Goal: Check status

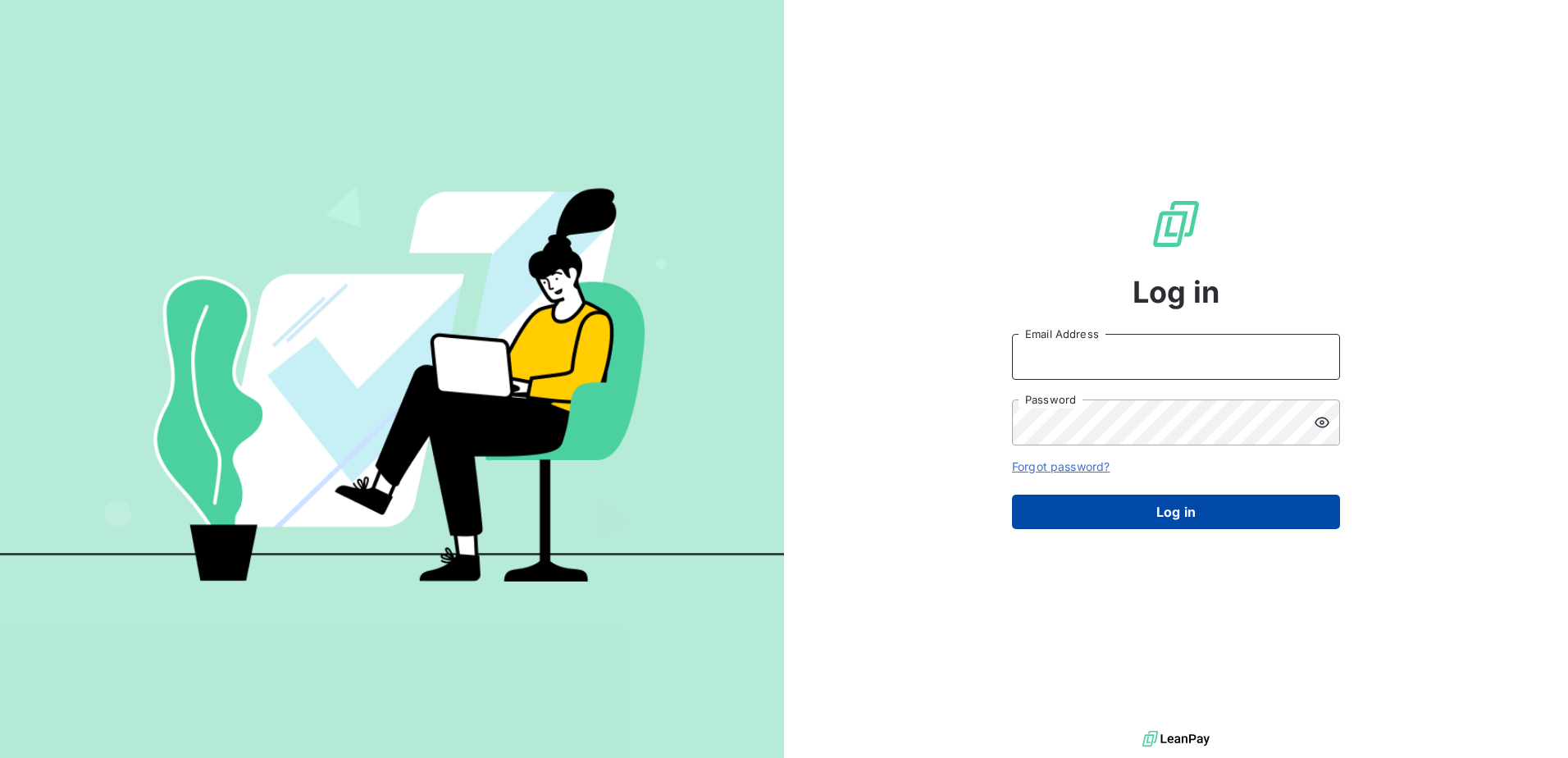
type input "[PERSON_NAME][EMAIL_ADDRESS][PERSON_NAME][DOMAIN_NAME]"
click at [1231, 511] on button "Log in" at bounding box center [1176, 512] width 328 height 35
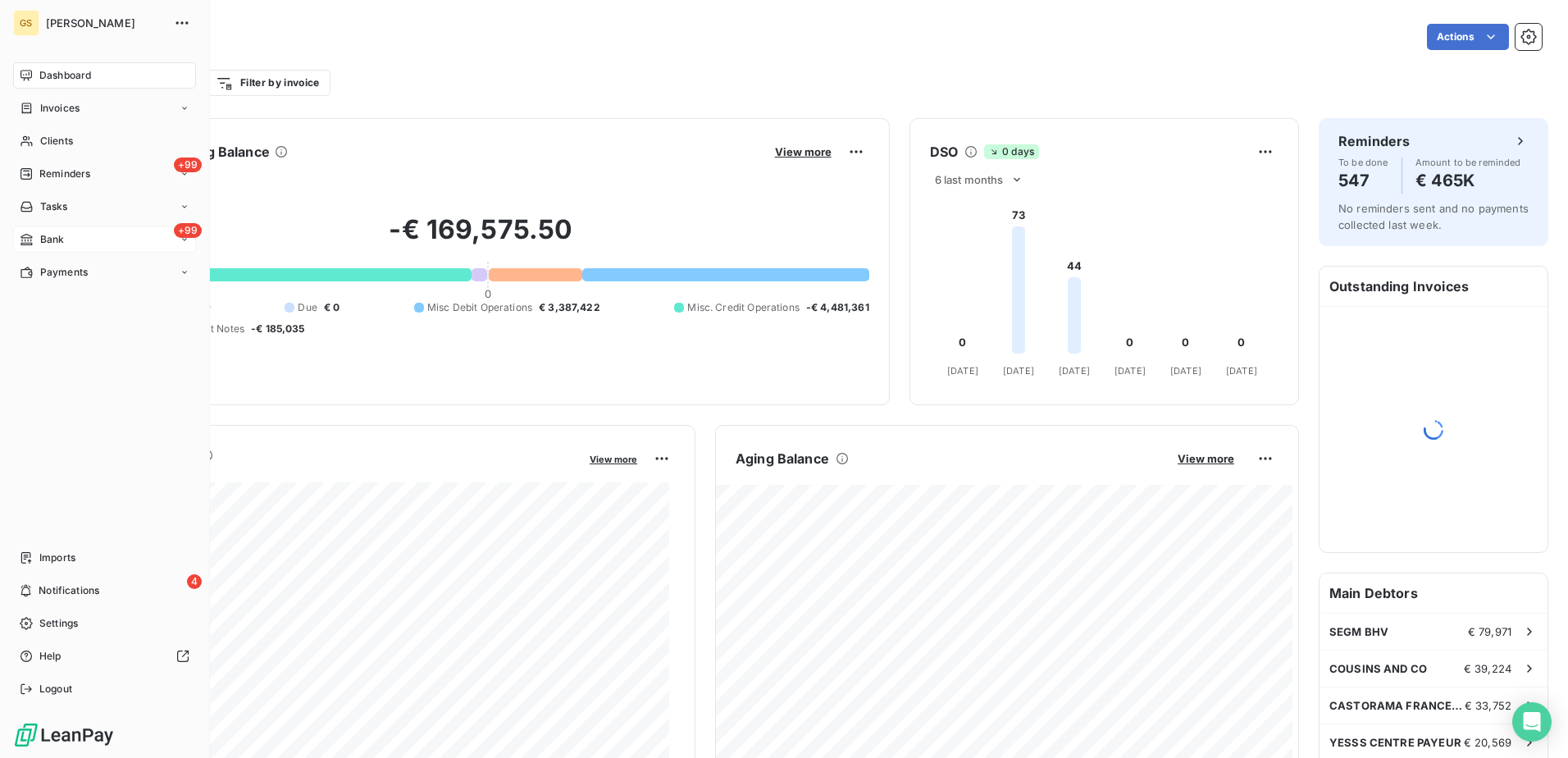
click at [29, 235] on icon at bounding box center [26, 239] width 11 height 11
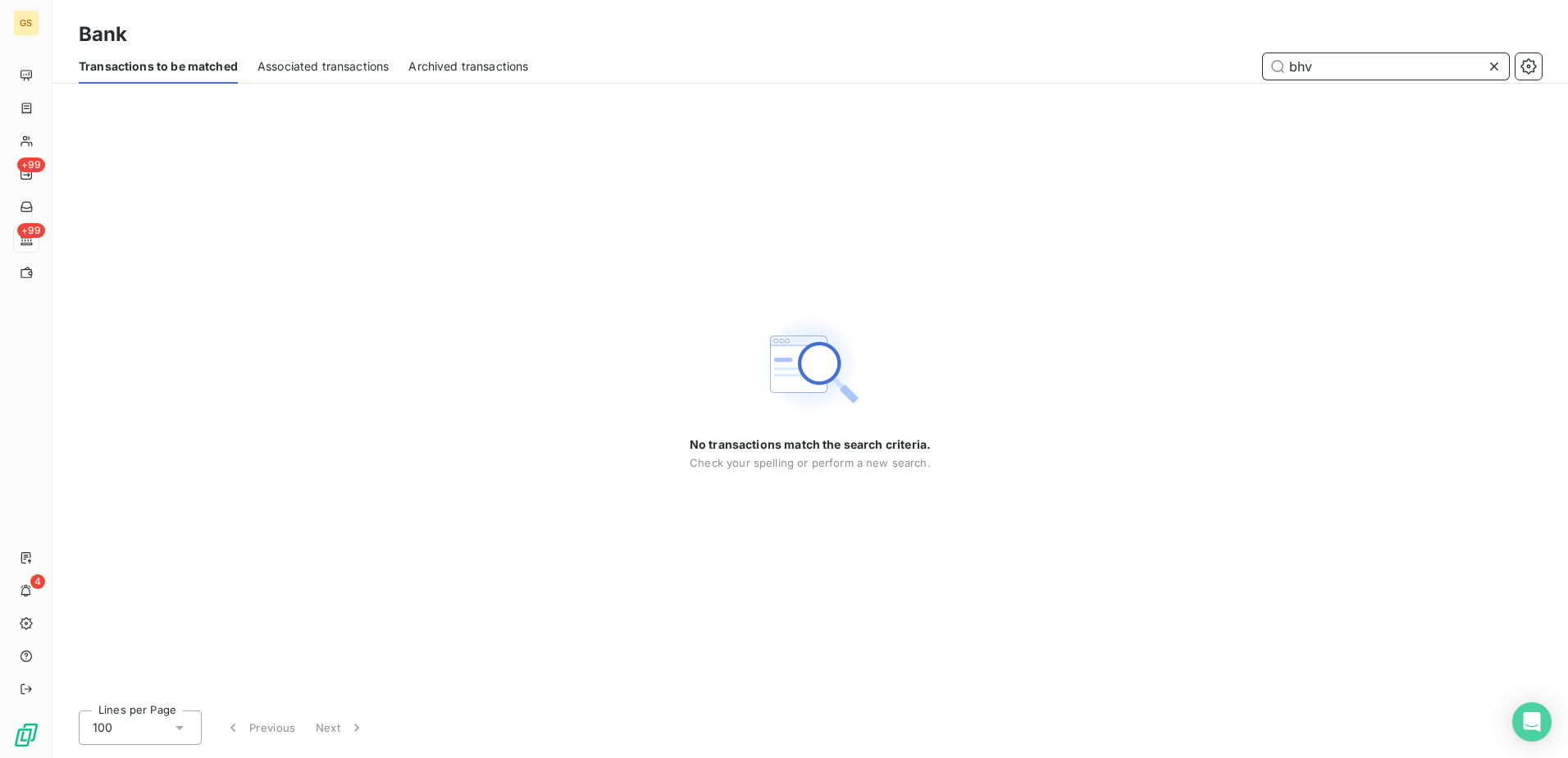
drag, startPoint x: 1338, startPoint y: 71, endPoint x: 1191, endPoint y: 55, distance: 147.9
click at [1191, 55] on div "bhv" at bounding box center [1045, 67] width 993 height 26
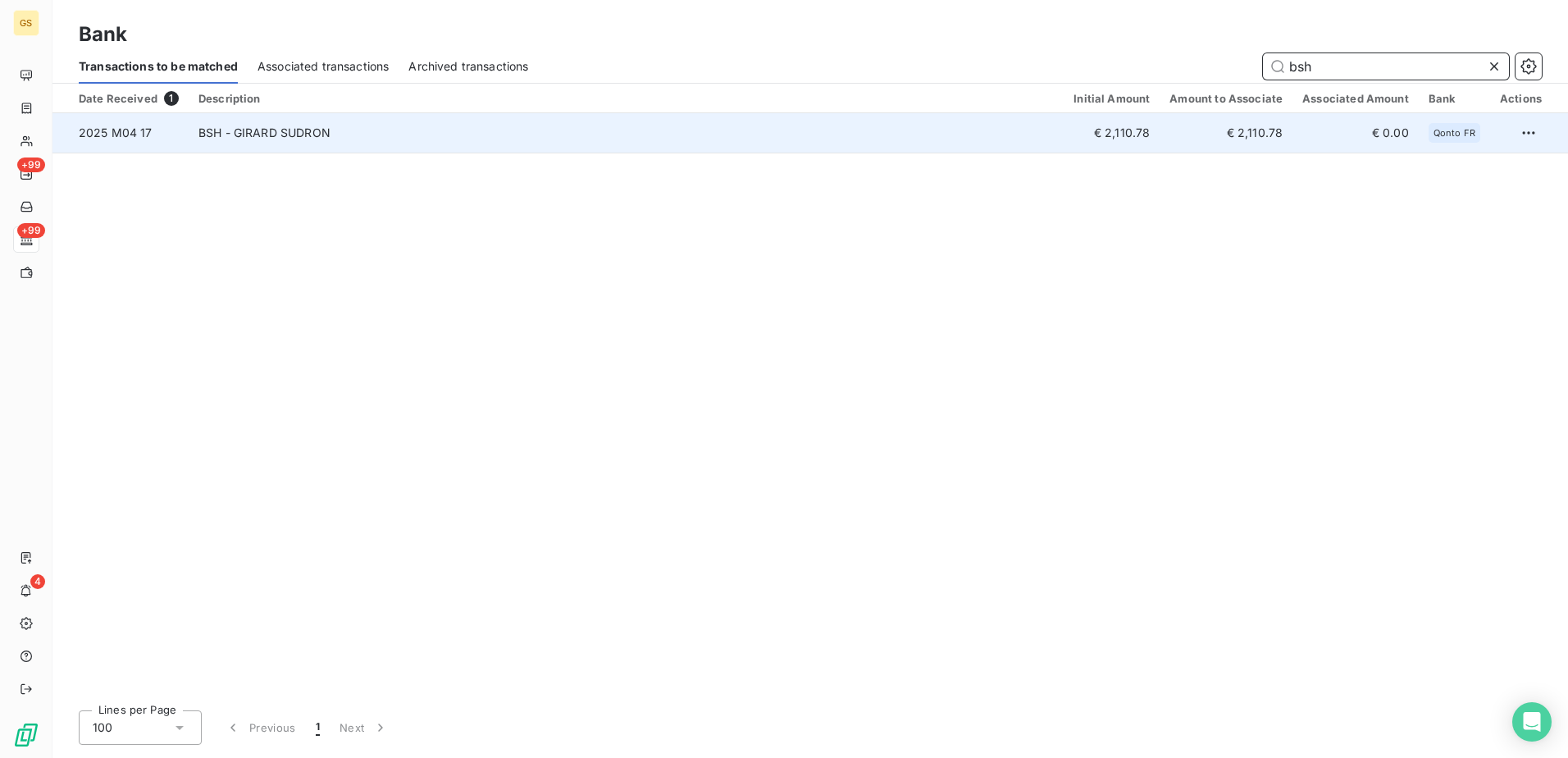
type input "bsh"
click at [936, 133] on td "BSH - GIRARD SUDRON" at bounding box center [626, 132] width 875 height 39
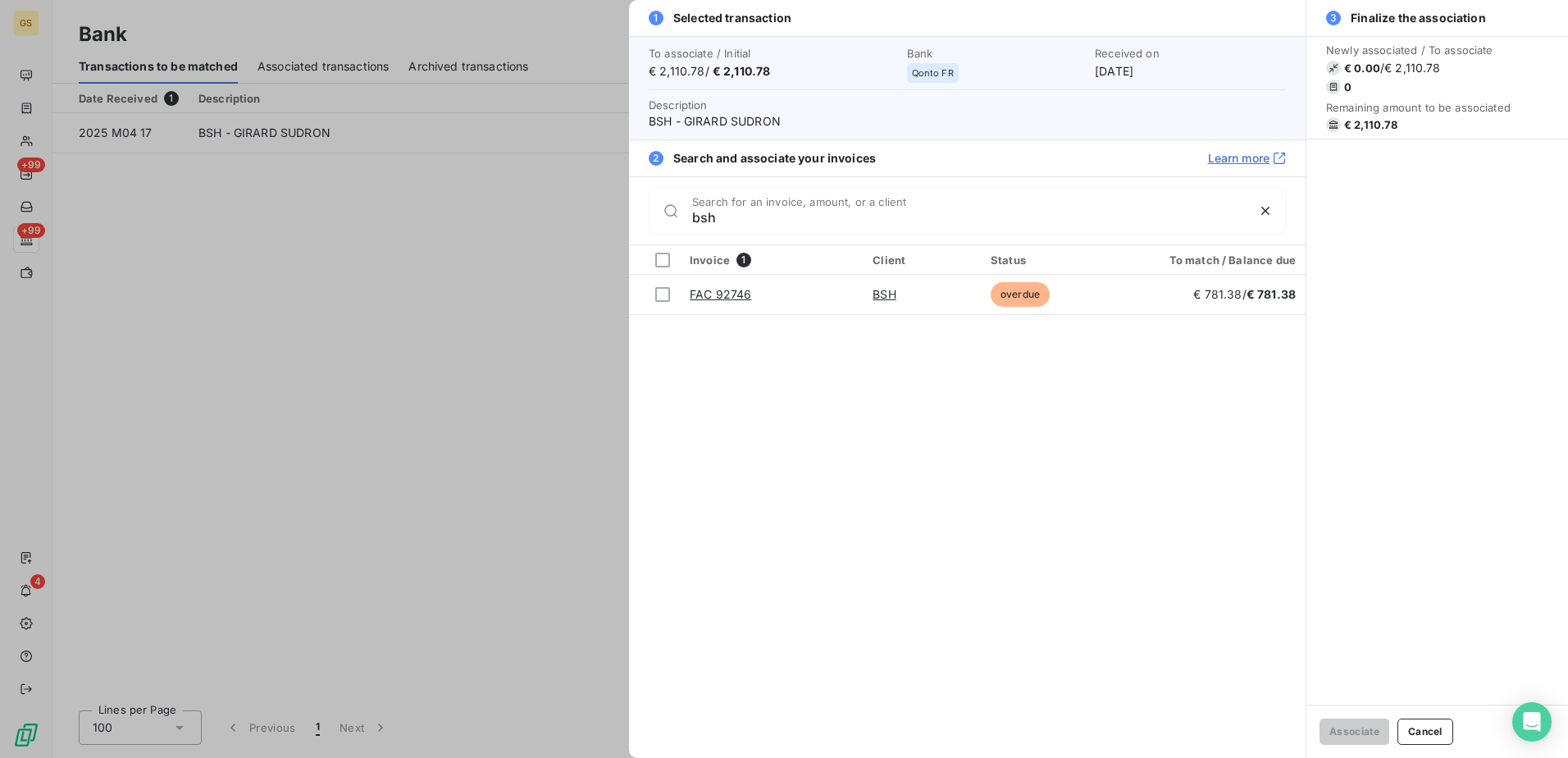
type input "bsh"
click at [425, 194] on div at bounding box center [784, 379] width 1568 height 758
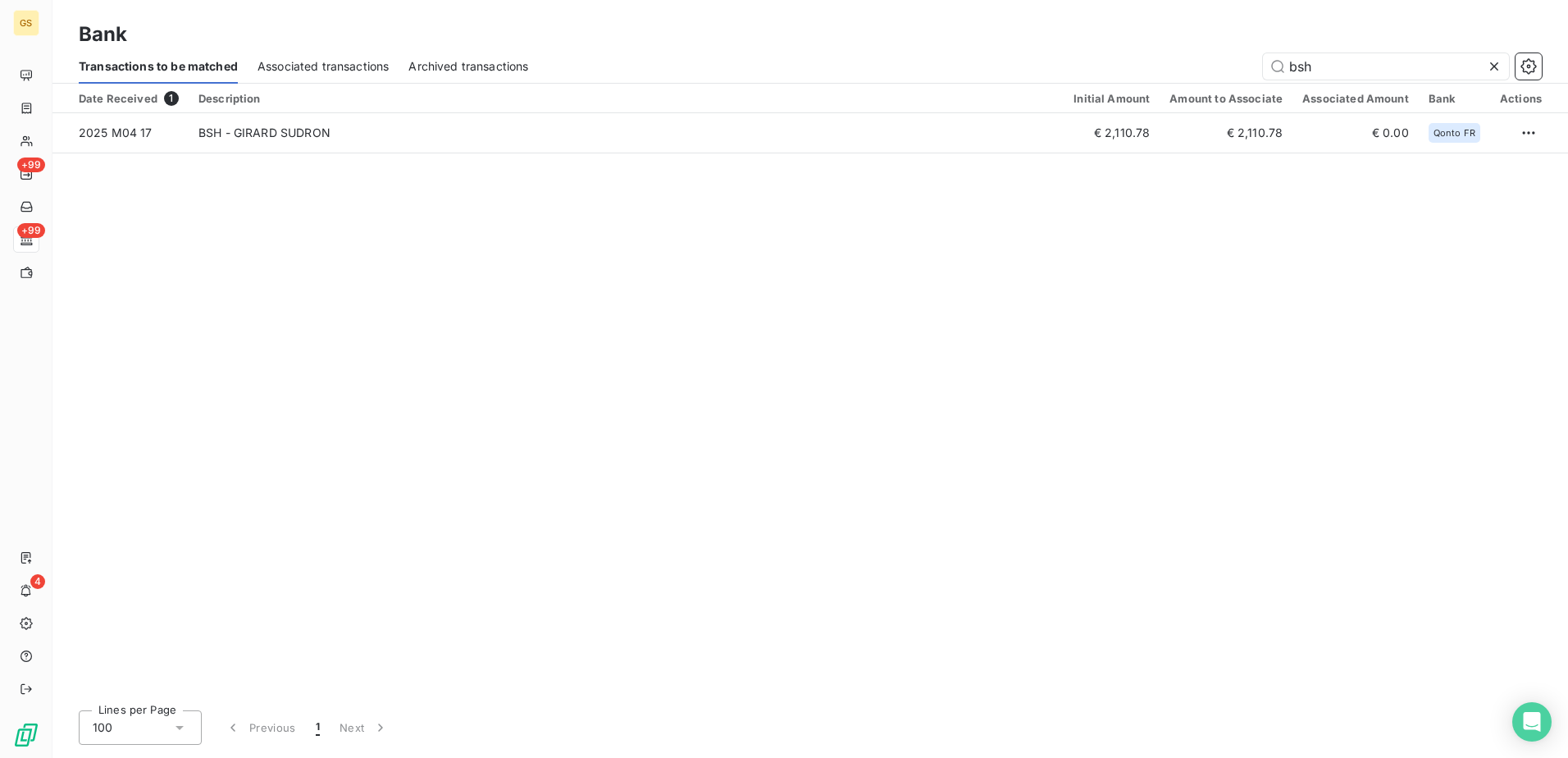
click at [1500, 63] on icon at bounding box center [1494, 66] width 16 height 16
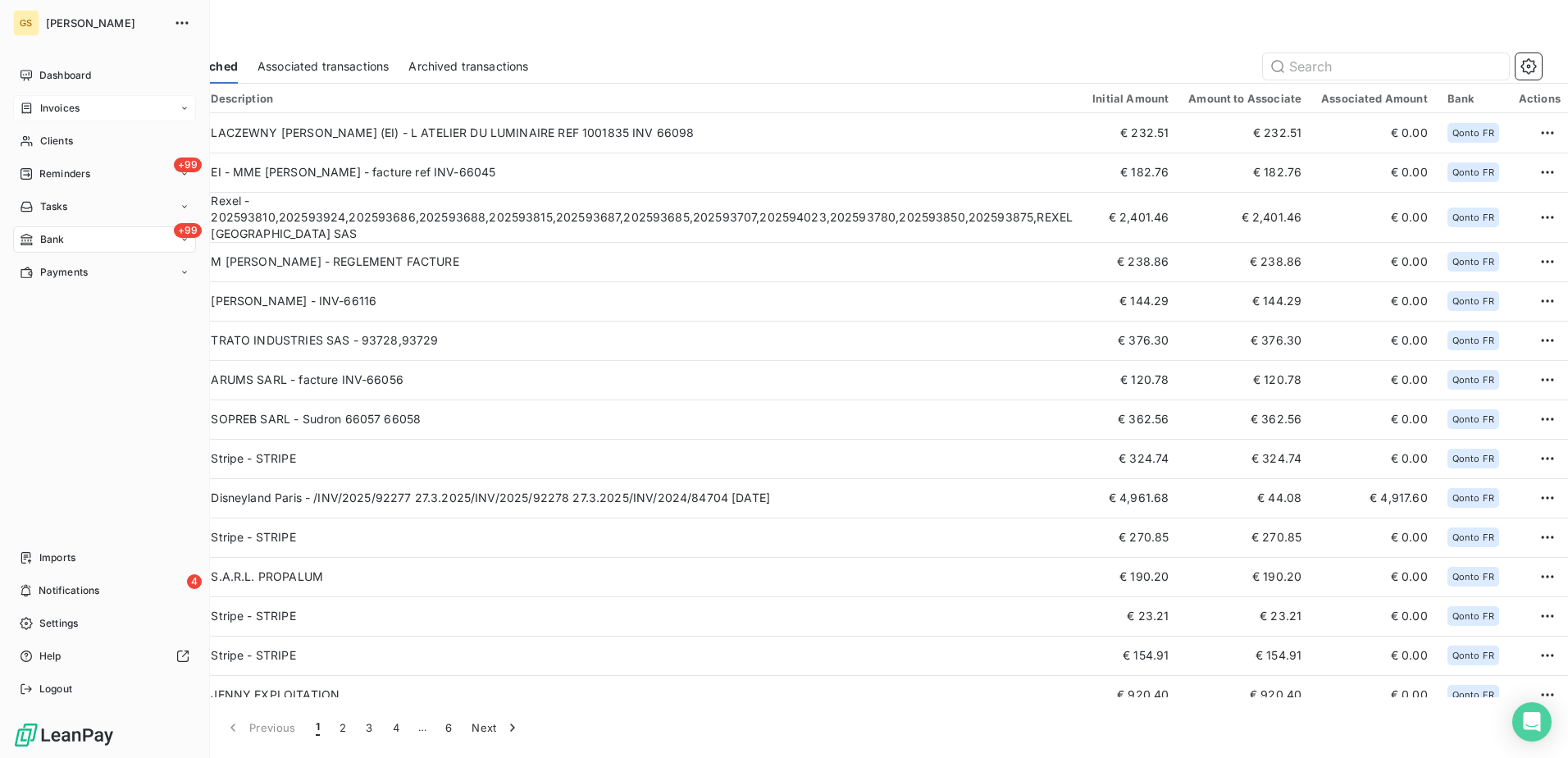
click at [66, 114] on span "Invoices" at bounding box center [59, 108] width 39 height 15
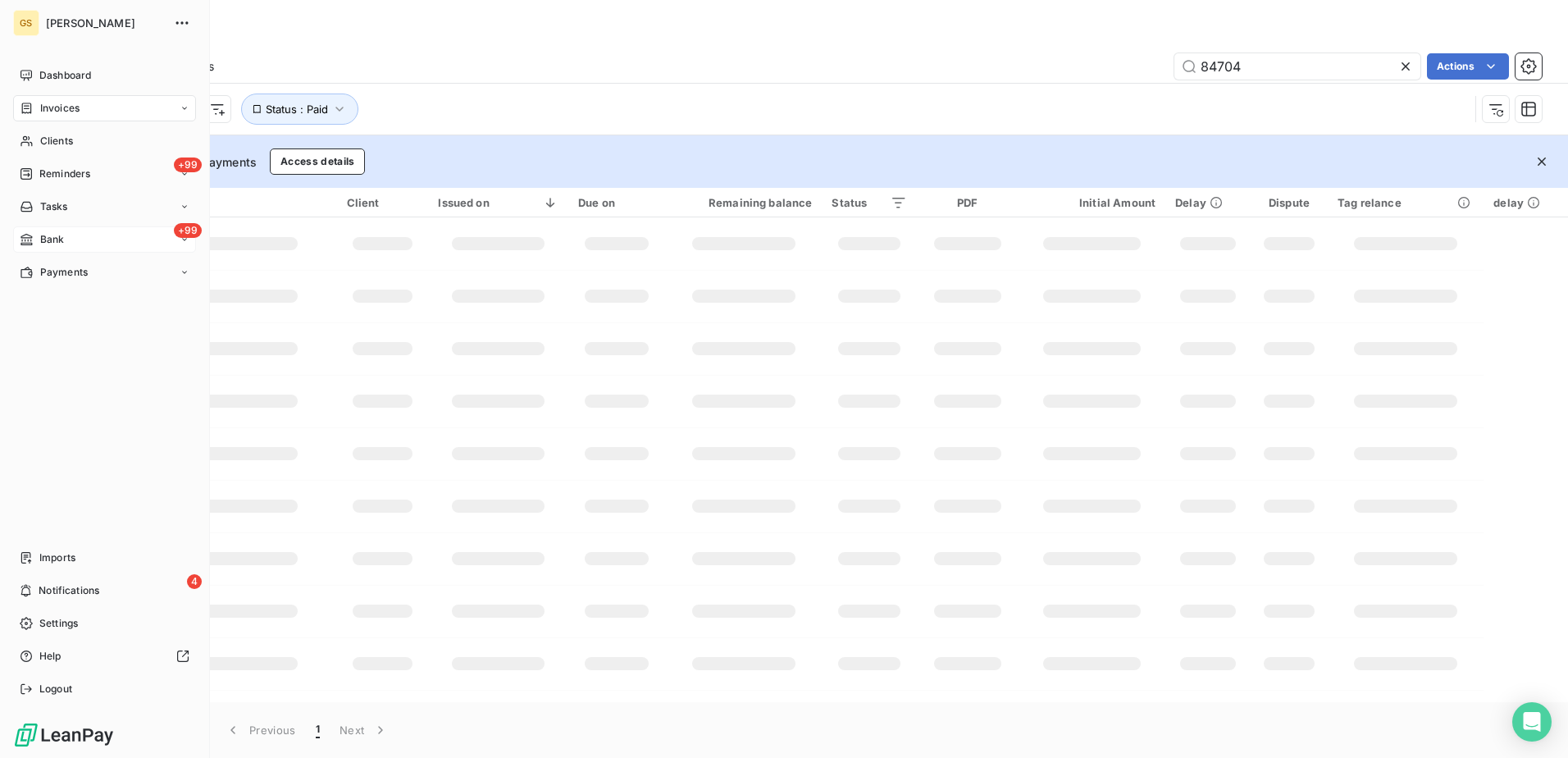
click at [45, 244] on span "Bank" at bounding box center [52, 239] width 24 height 15
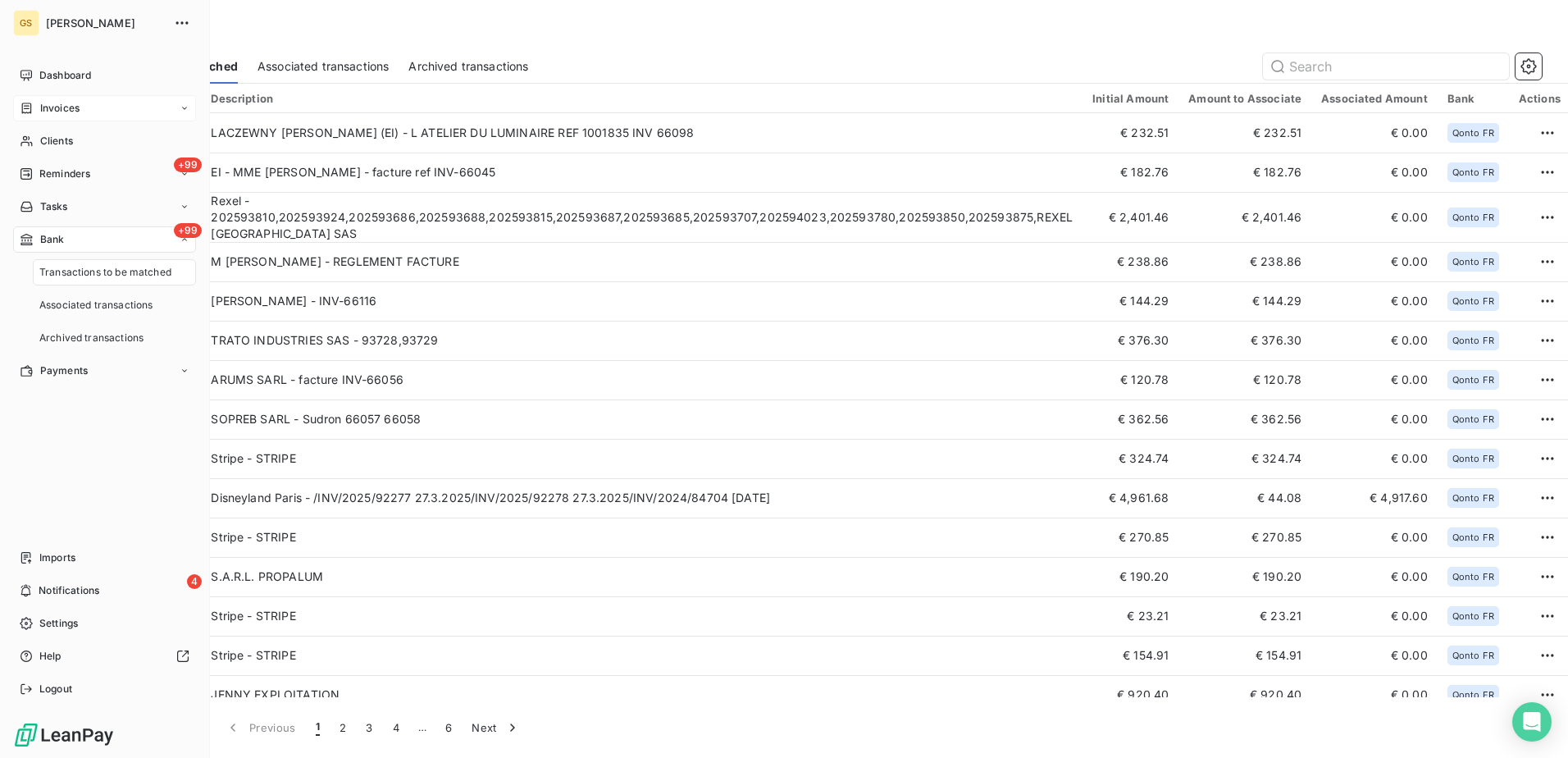
click at [73, 119] on div "Invoices" at bounding box center [104, 108] width 183 height 26
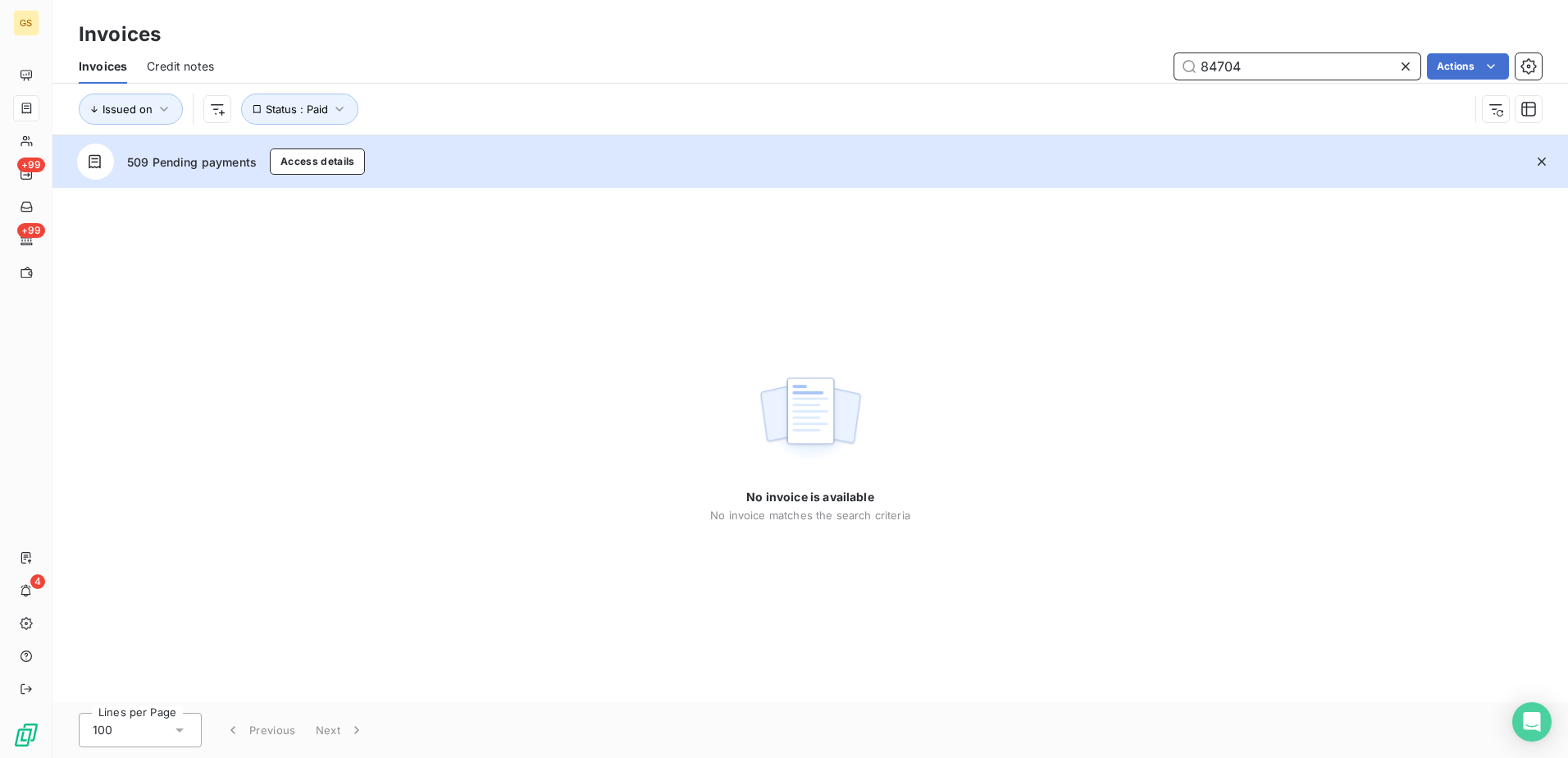
drag, startPoint x: 1257, startPoint y: 61, endPoint x: 1083, endPoint y: 64, distance: 174.0
click at [1084, 64] on div "84704 Actions" at bounding box center [888, 67] width 1308 height 26
paste input "93925"
click at [1027, 344] on div "No invoice is available No invoice matches the search criteria" at bounding box center [811, 445] width 1516 height 514
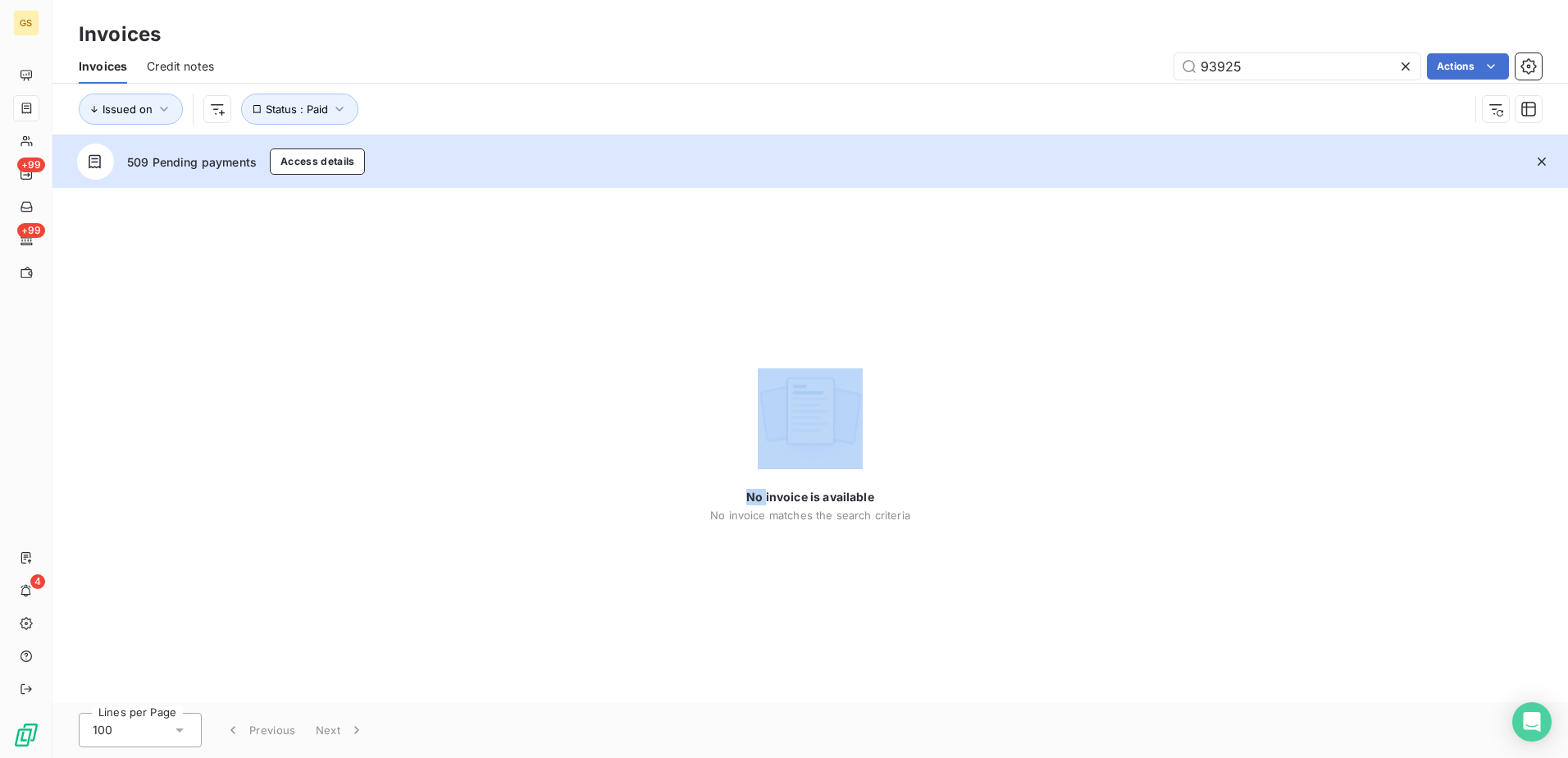
click at [1027, 344] on div "No invoice is available No invoice matches the search criteria" at bounding box center [811, 445] width 1516 height 514
drag, startPoint x: 1027, startPoint y: 344, endPoint x: 1210, endPoint y: 330, distance: 183.5
click at [1210, 330] on div "No invoice is available No invoice matches the search criteria" at bounding box center [811, 445] width 1516 height 514
click at [1550, 154] on button "button" at bounding box center [1542, 162] width 36 height 36
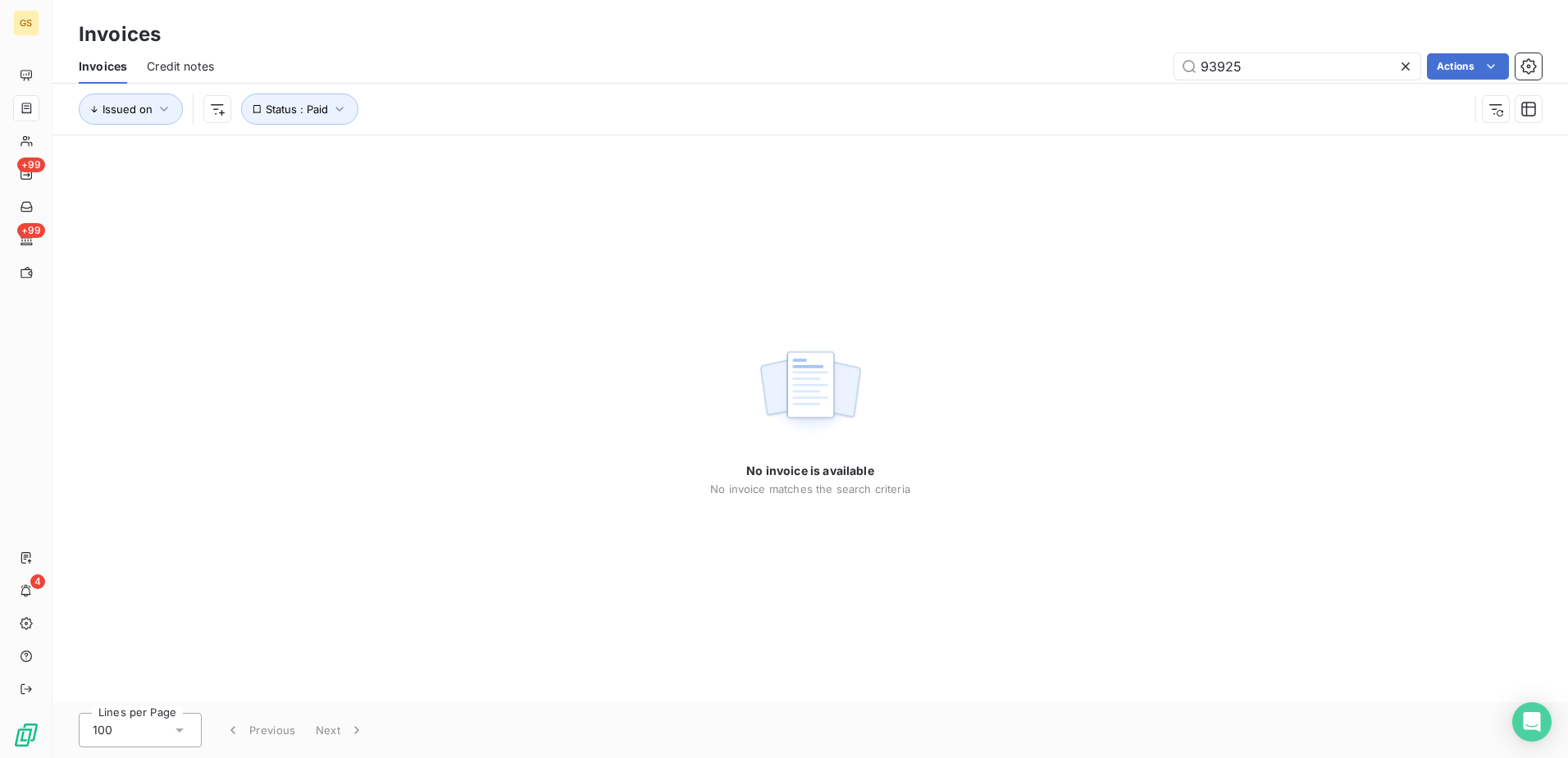
click at [1122, 394] on div "No invoice is available No invoice matches the search criteria" at bounding box center [811, 418] width 1516 height 567
click at [1270, 68] on input "93925" at bounding box center [1297, 67] width 246 height 26
drag, startPoint x: 1231, startPoint y: 61, endPoint x: 1065, endPoint y: 67, distance: 166.1
click at [1065, 67] on div "93925 Actions" at bounding box center [888, 67] width 1308 height 26
paste input "43"
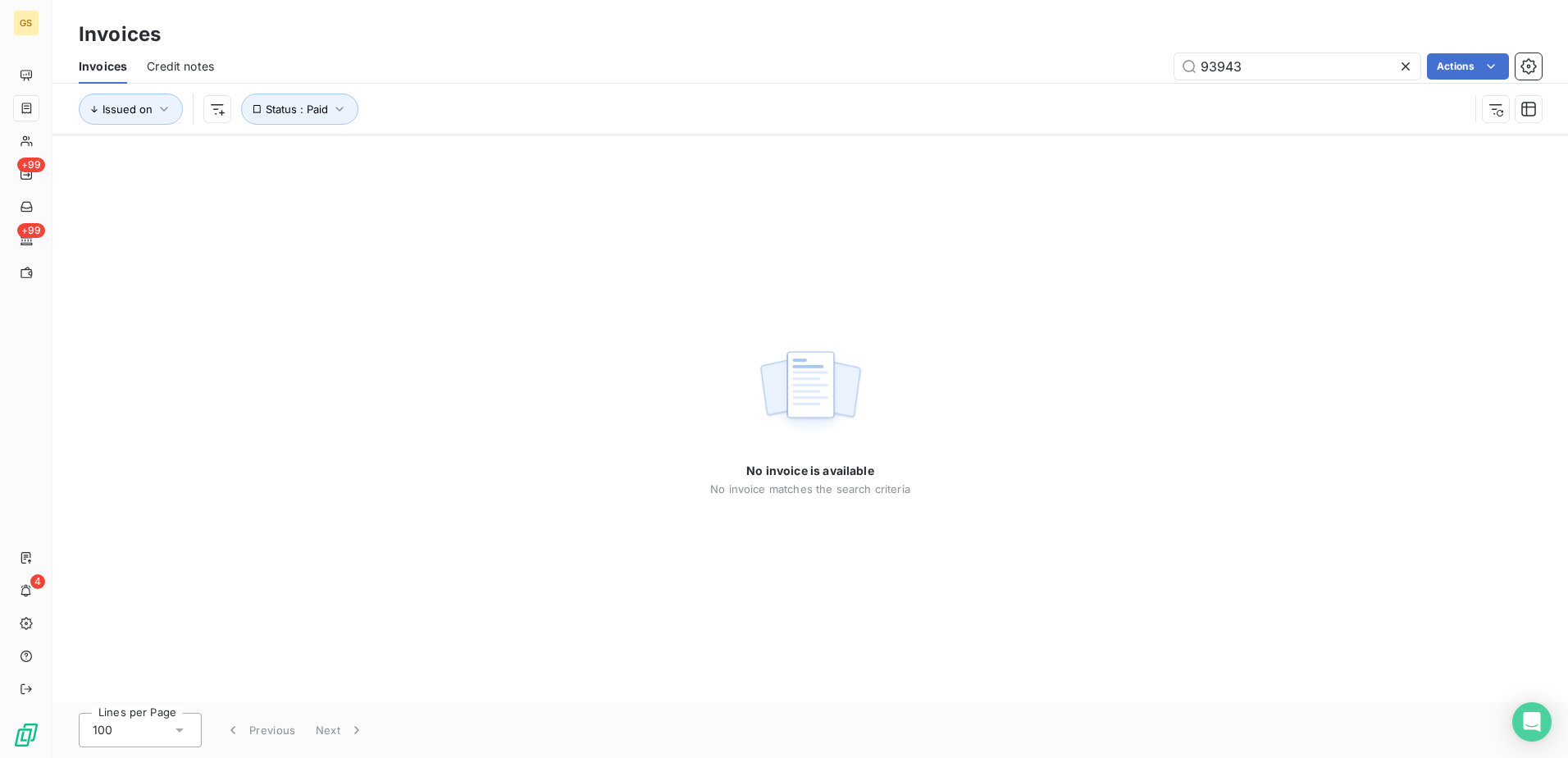
click at [1058, 285] on div "No invoice is available No invoice matches the search criteria" at bounding box center [811, 418] width 1516 height 567
drag, startPoint x: 1263, startPoint y: 65, endPoint x: 1092, endPoint y: 65, distance: 171.0
click at [1092, 65] on div "93943 Actions" at bounding box center [888, 67] width 1308 height 26
paste input "709"
click at [523, 421] on div "No invoice is available No invoice matches the search criteria" at bounding box center [811, 418] width 1516 height 567
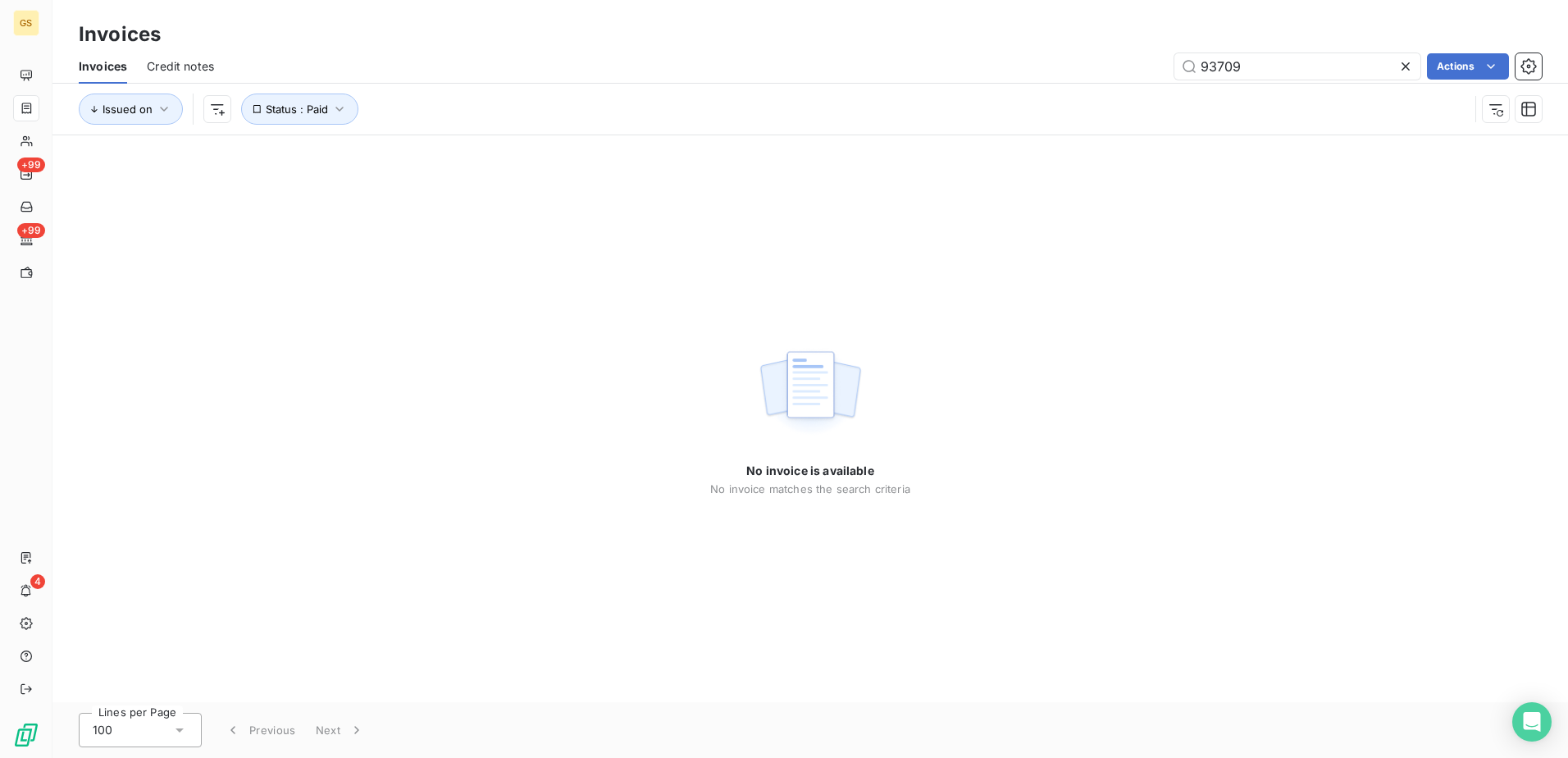
click at [530, 419] on div "No invoice is available No invoice matches the search criteria" at bounding box center [811, 418] width 1516 height 567
drag, startPoint x: 1253, startPoint y: 72, endPoint x: 1115, endPoint y: 80, distance: 138.2
click at [1115, 80] on div "Invoices Credit notes 93709 Actions" at bounding box center [811, 67] width 1516 height 35
paste input "856"
type input "93856"
